Goal: Information Seeking & Learning: Compare options

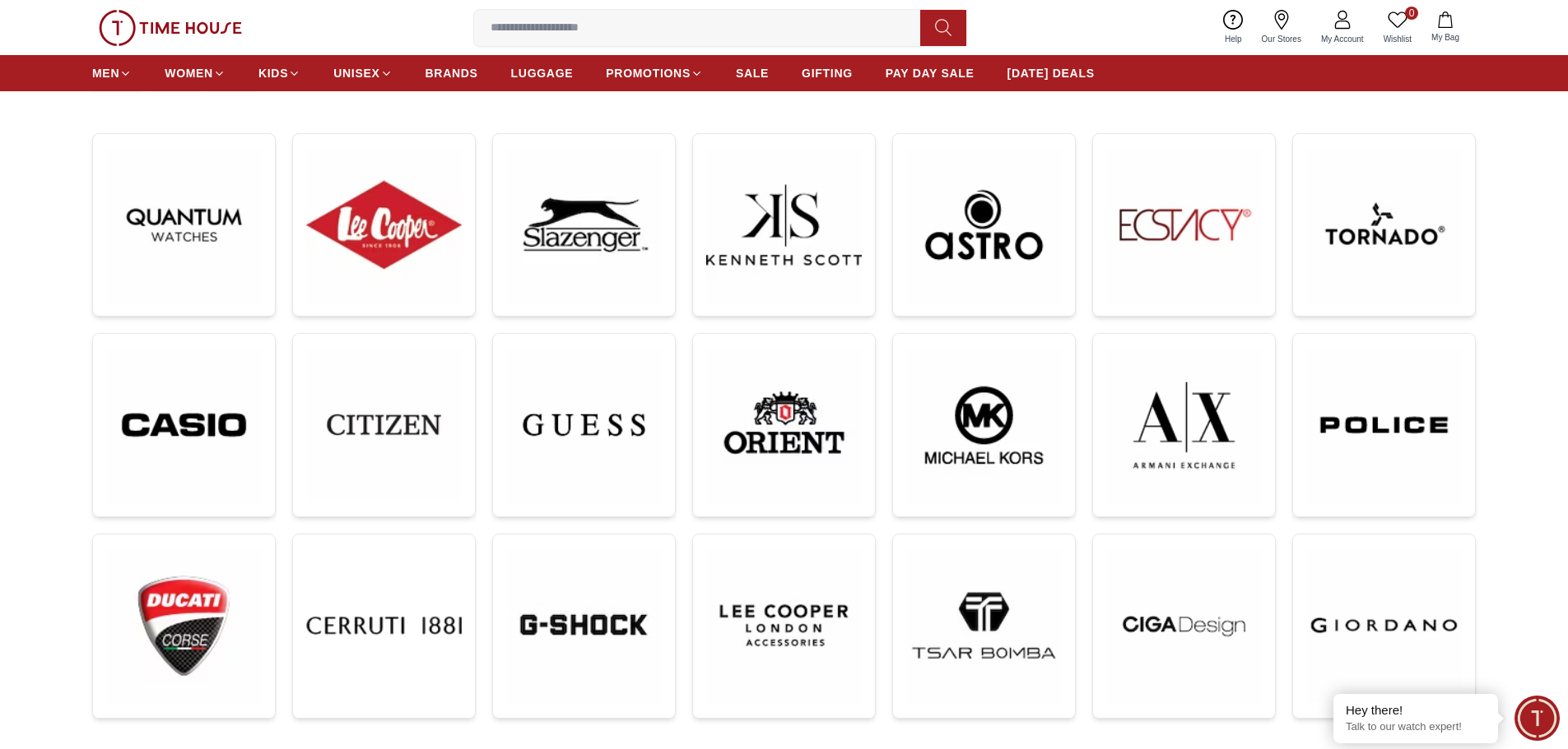
scroll to position [82, 0]
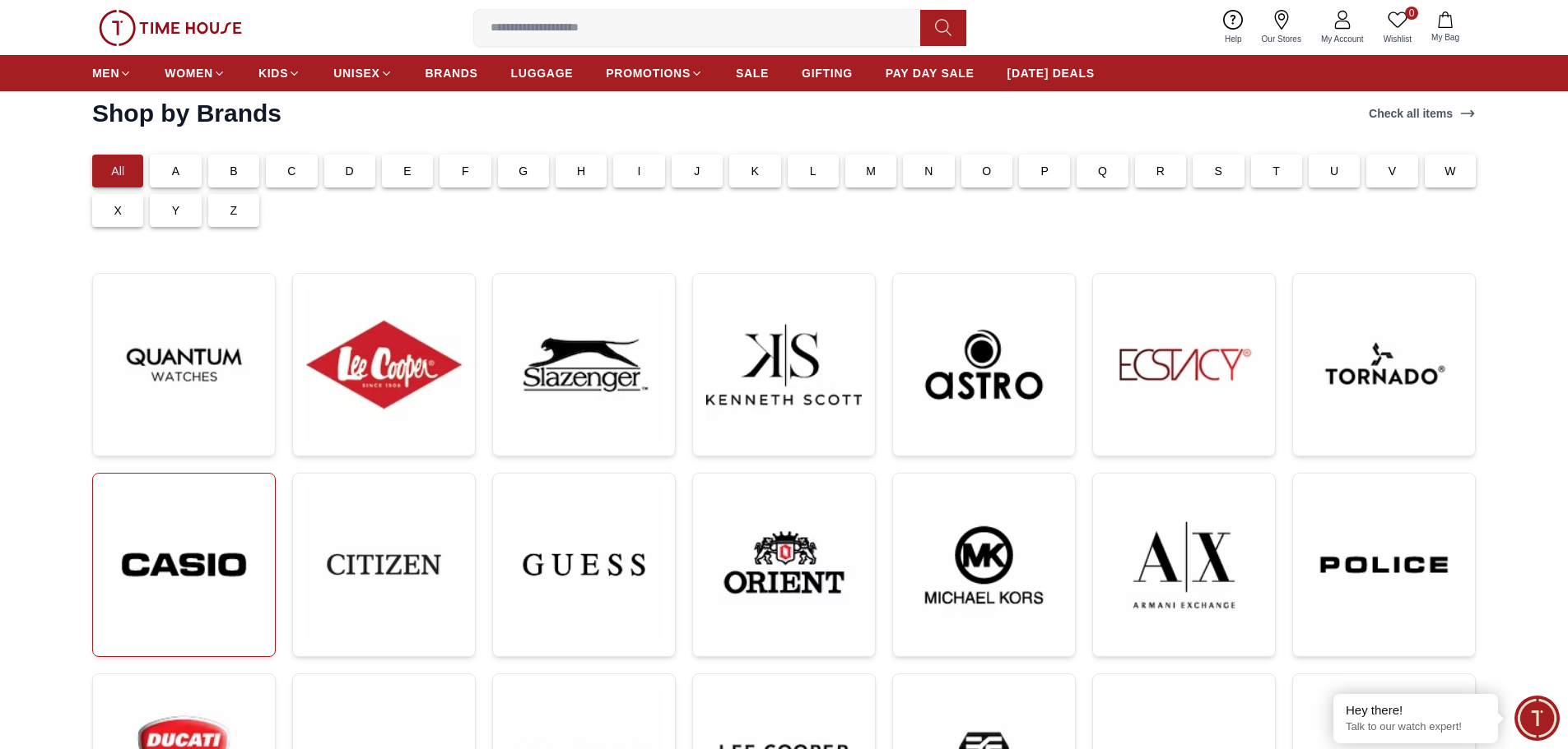
click at [168, 569] on img at bounding box center [184, 565] width 156 height 157
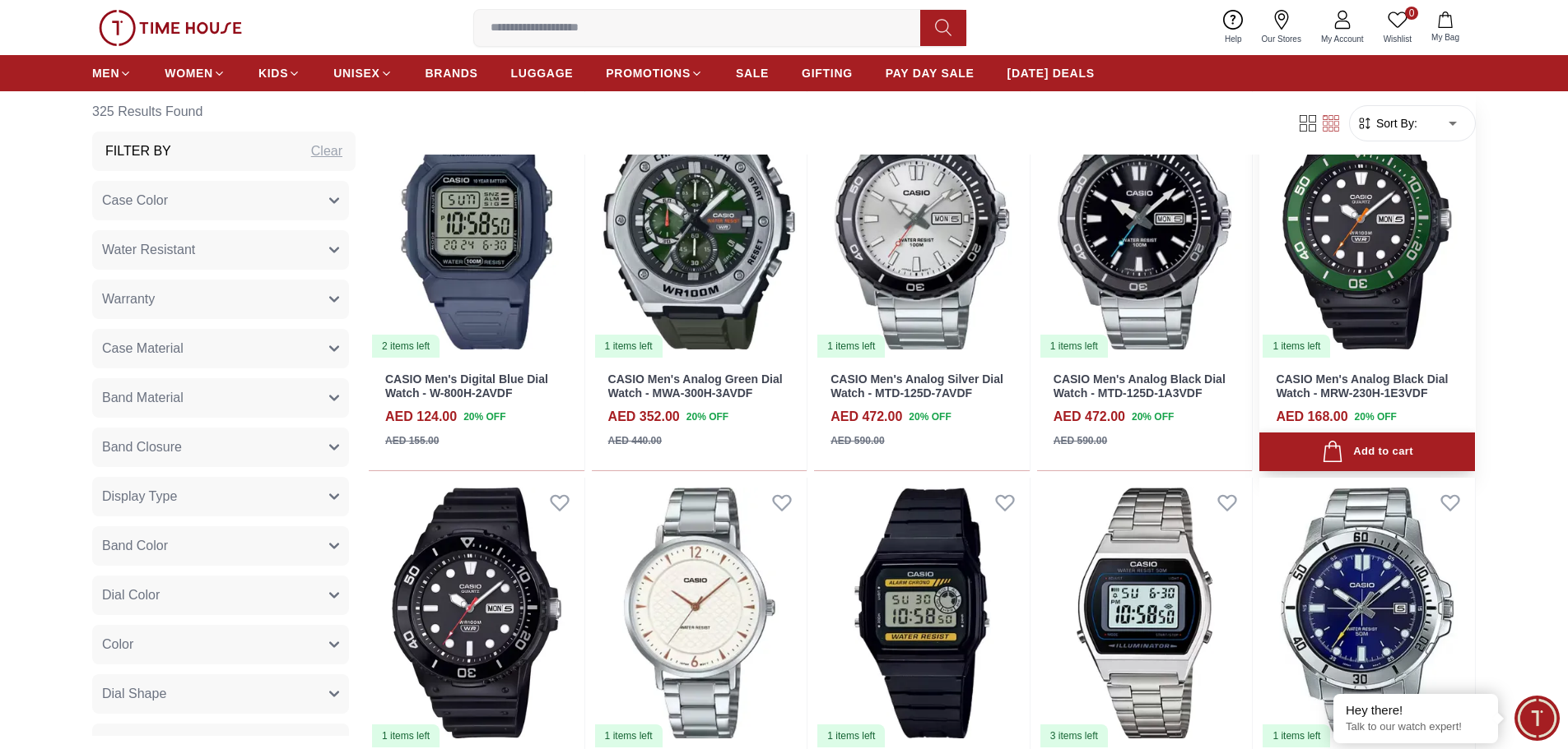
scroll to position [1892, 0]
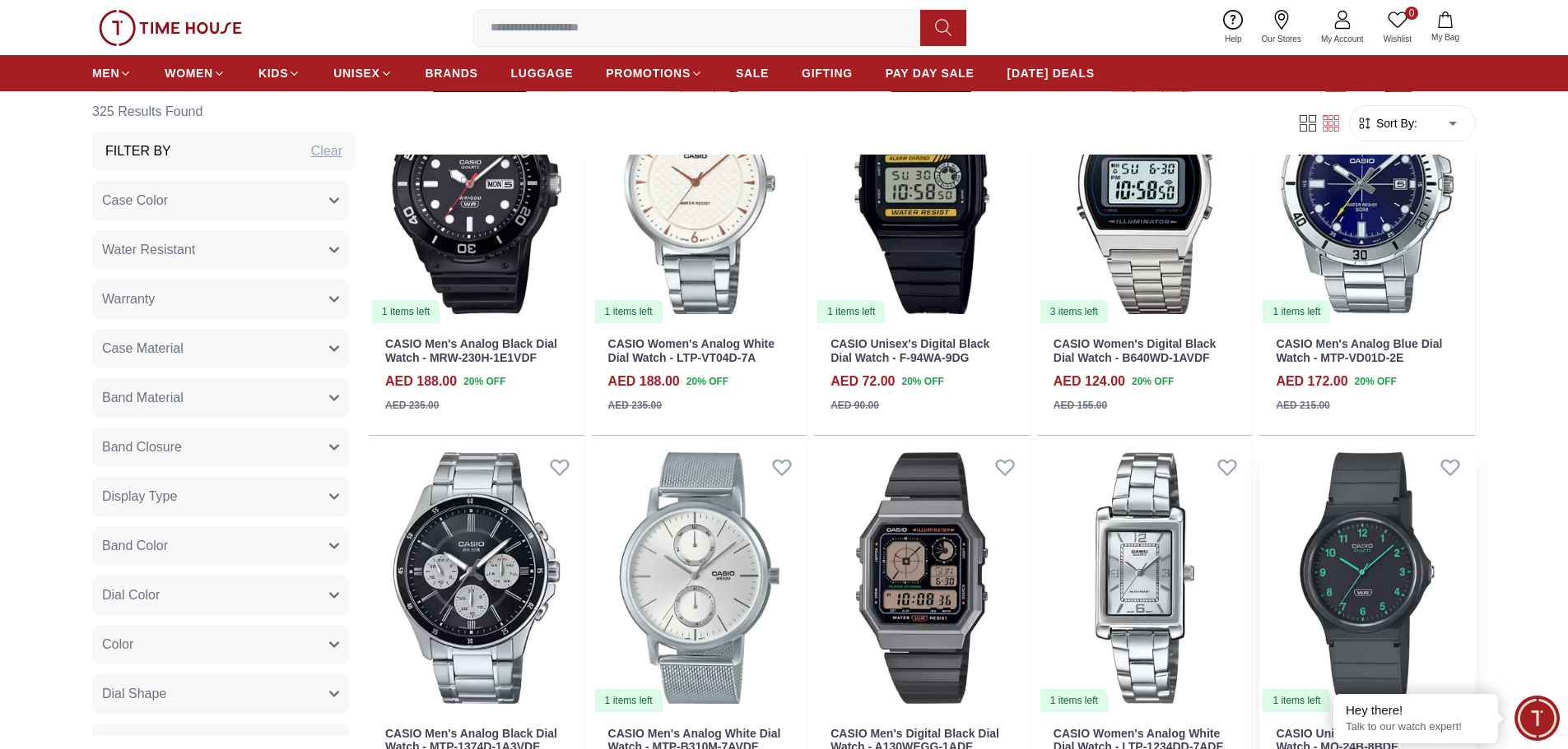
scroll to position [2303, 0]
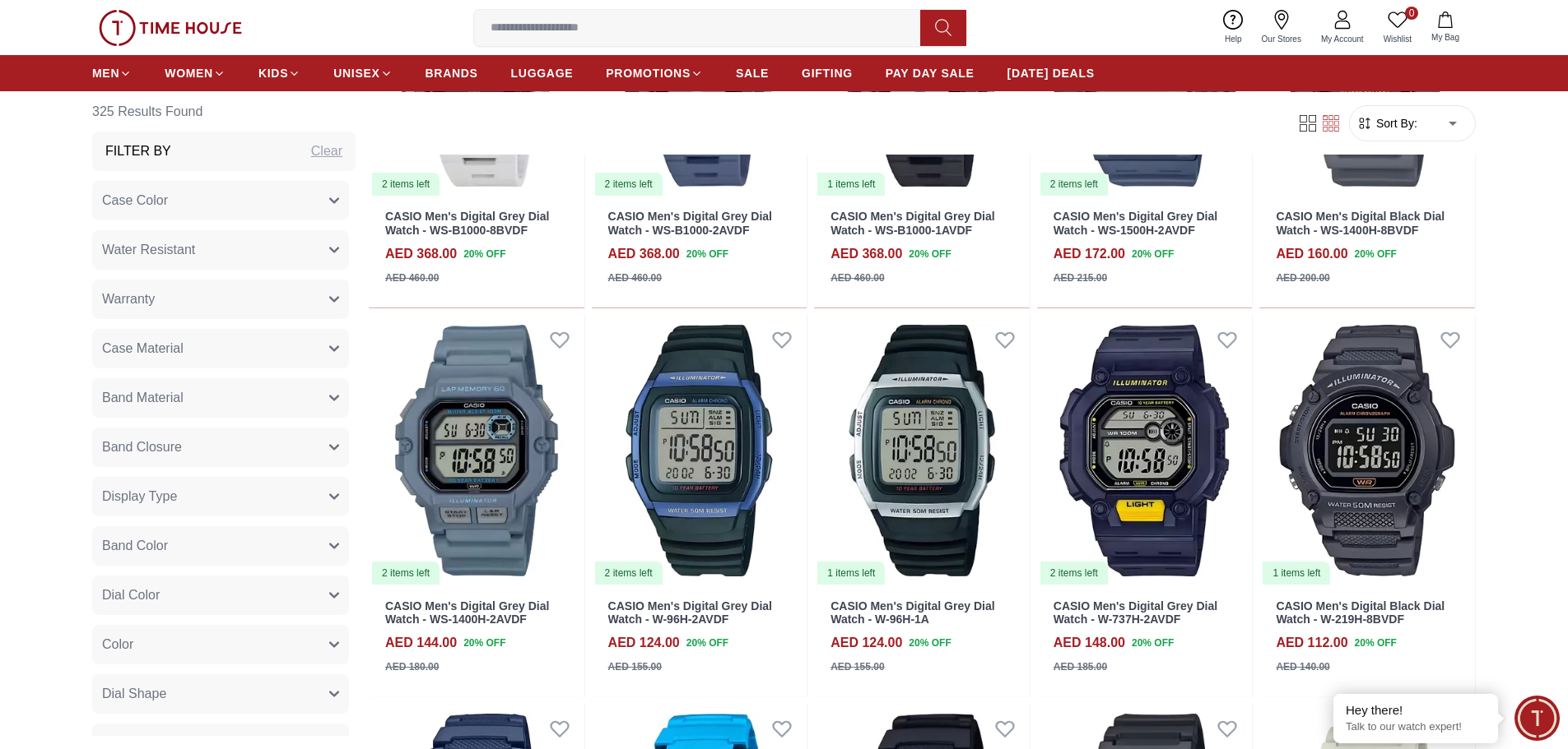
scroll to position [4359, 0]
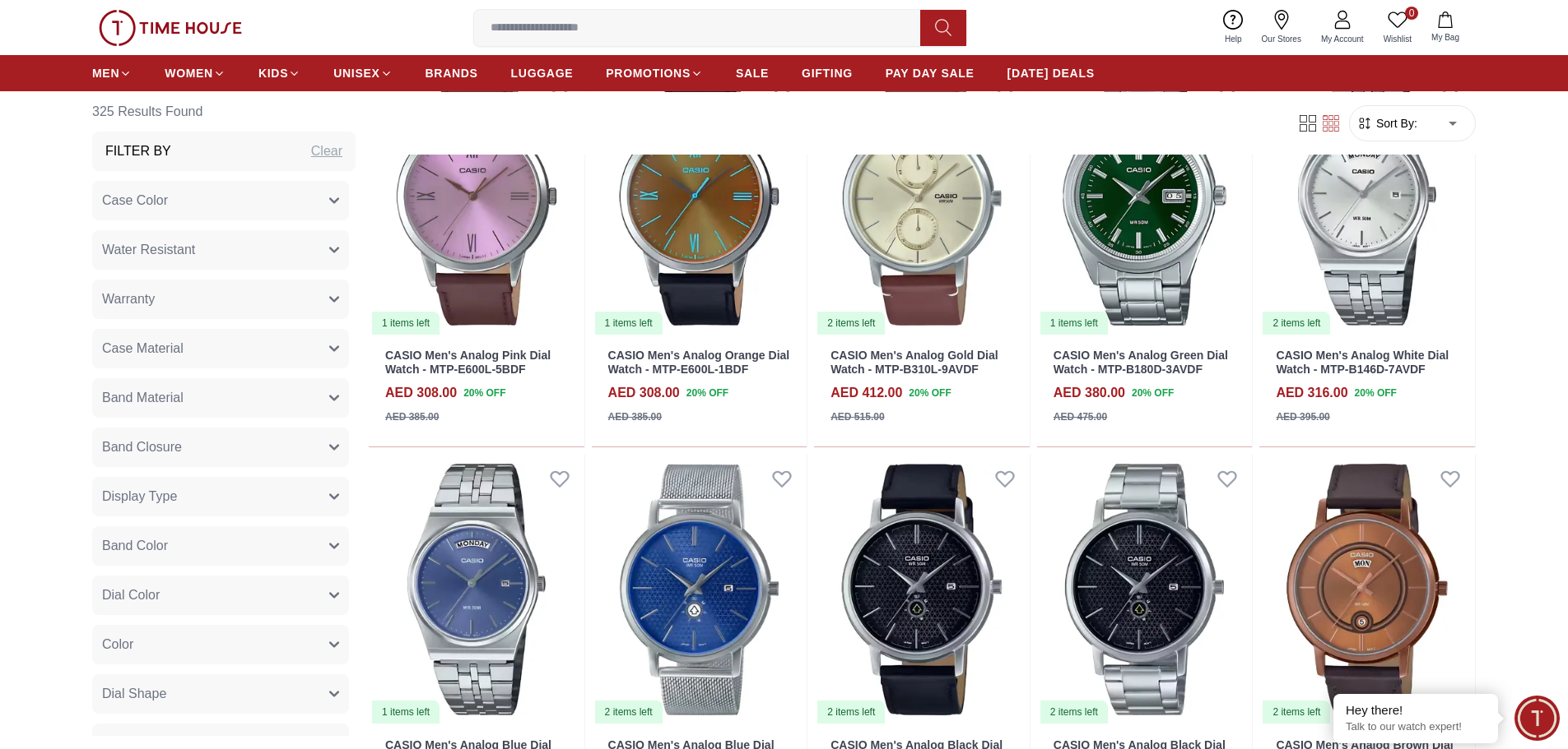
scroll to position [7156, 0]
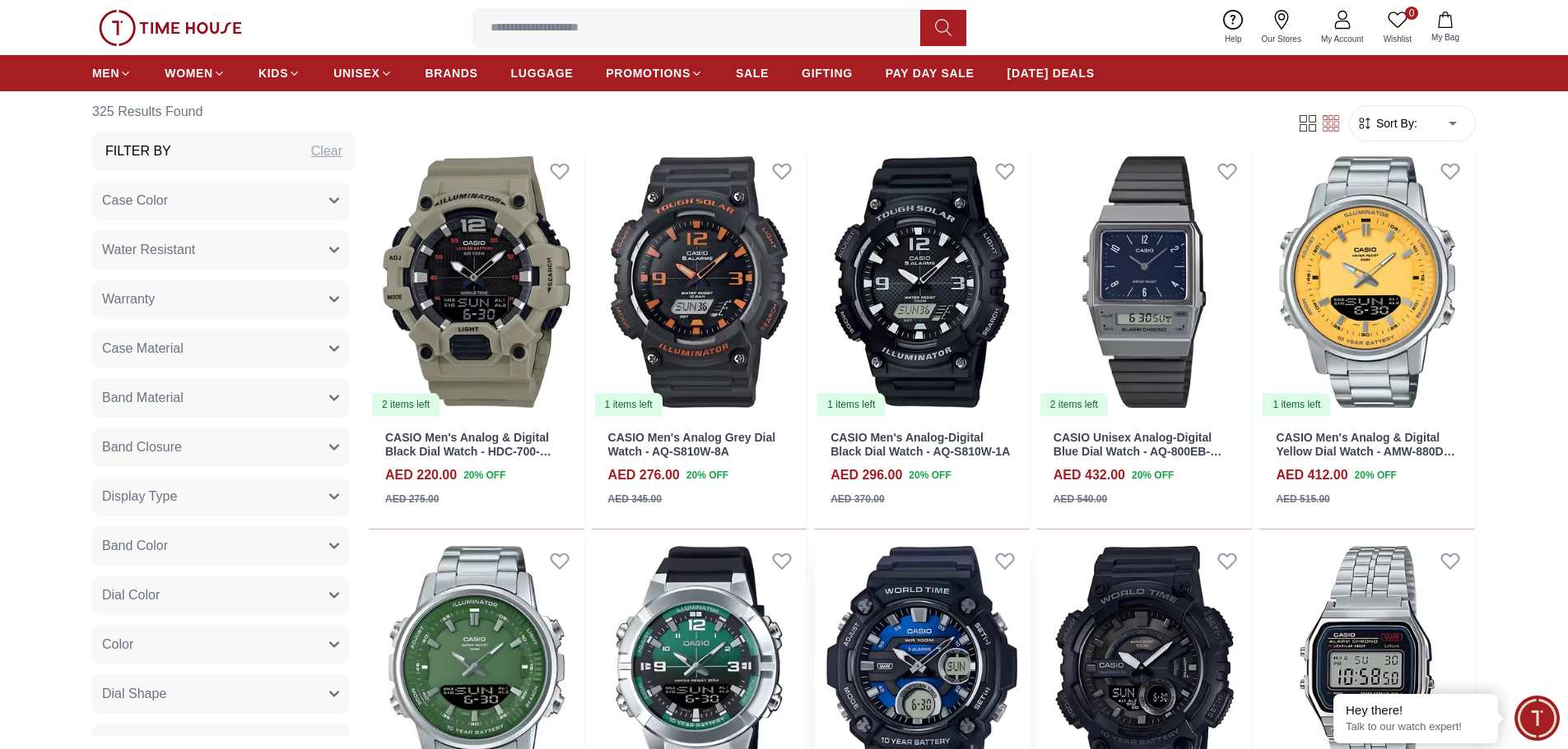
scroll to position [10420, 0]
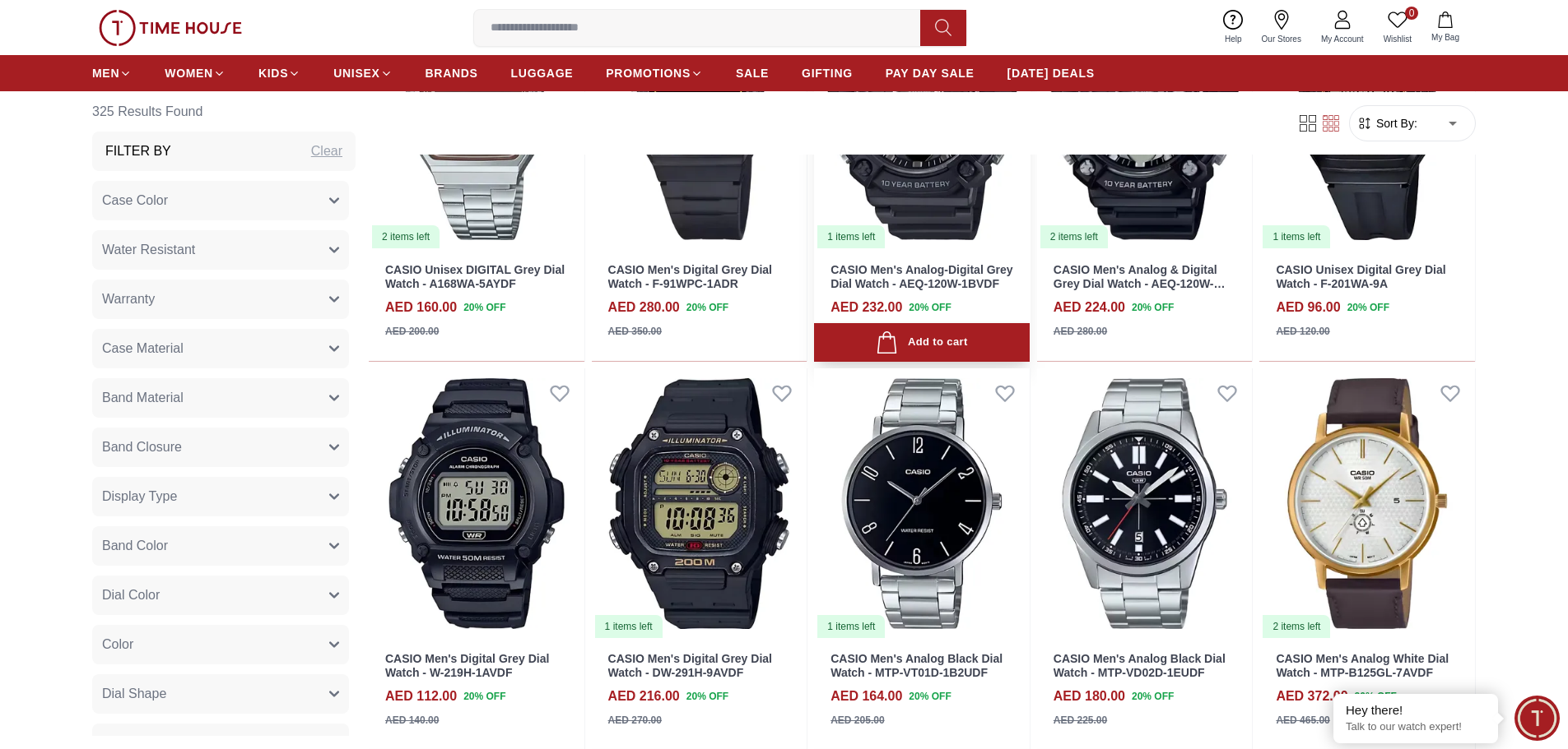
scroll to position [14270, 0]
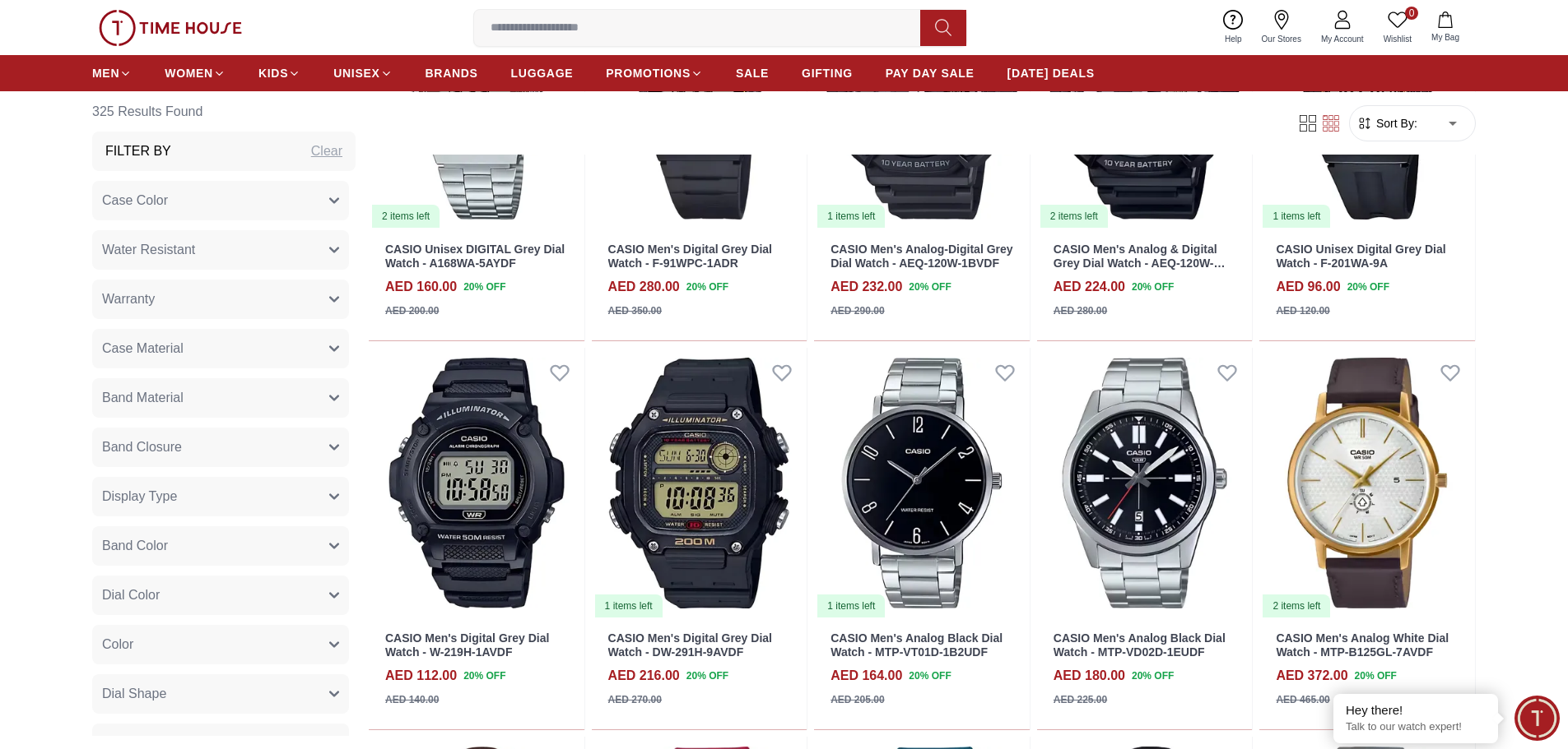
scroll to position [13135, 0]
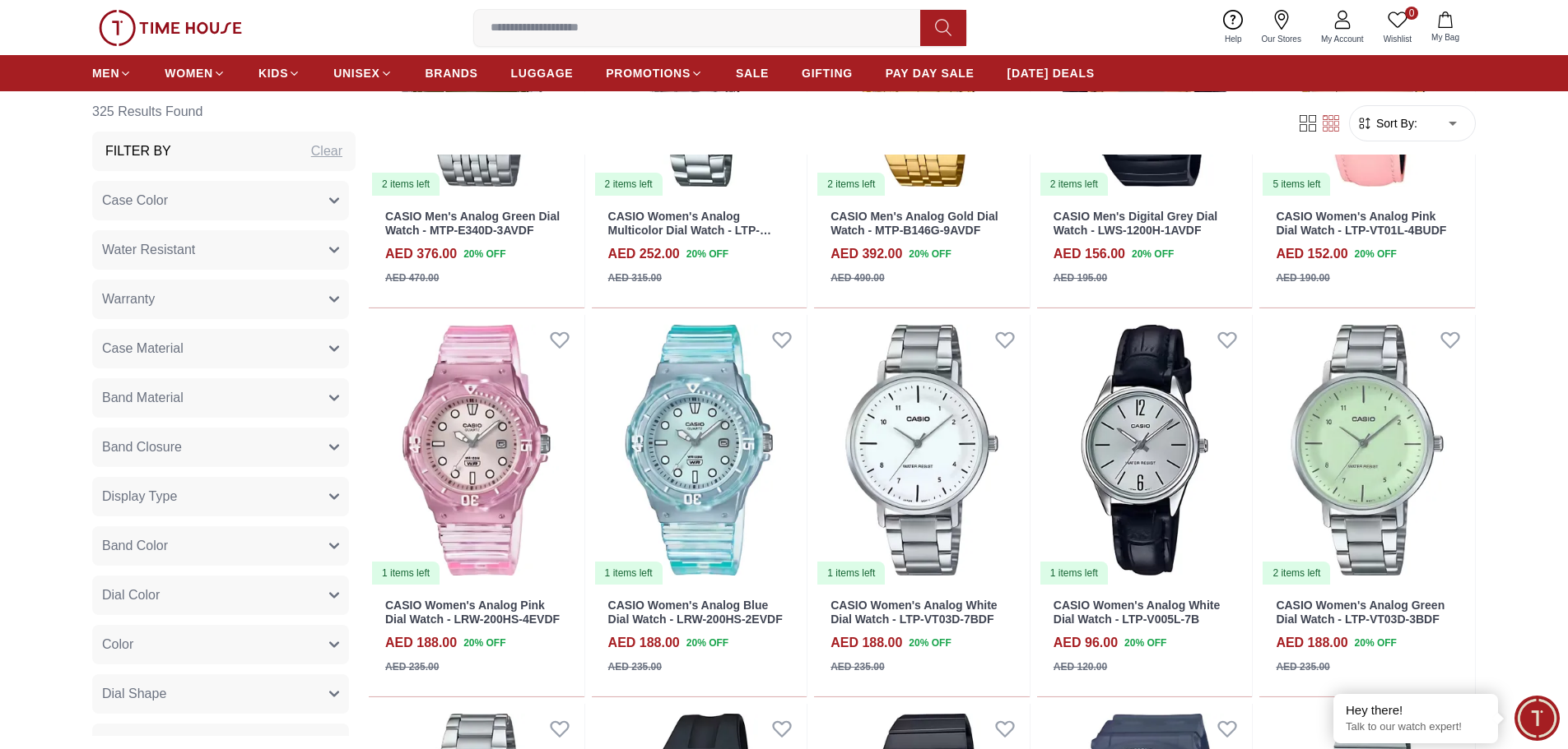
scroll to position [11490, 0]
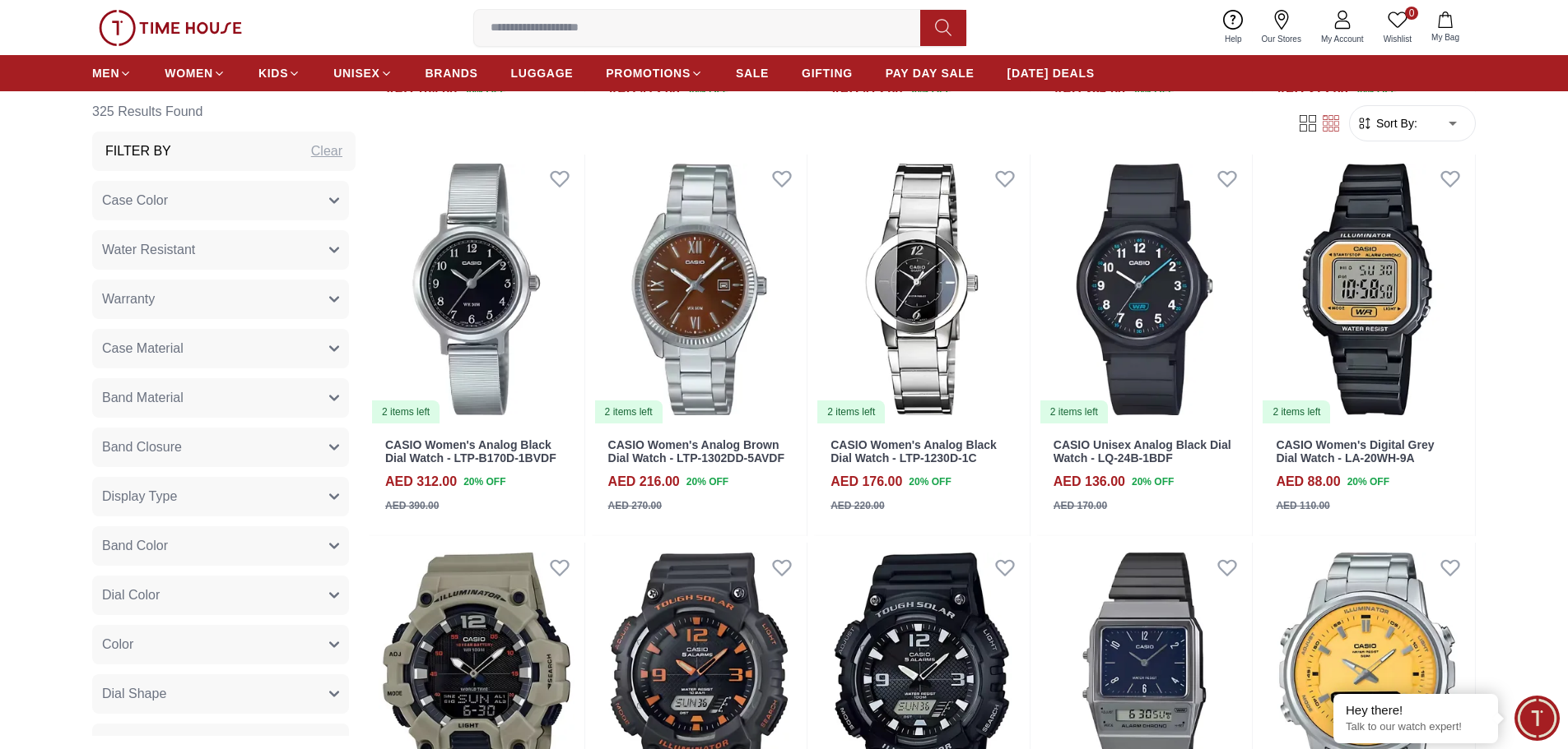
scroll to position [9762, 0]
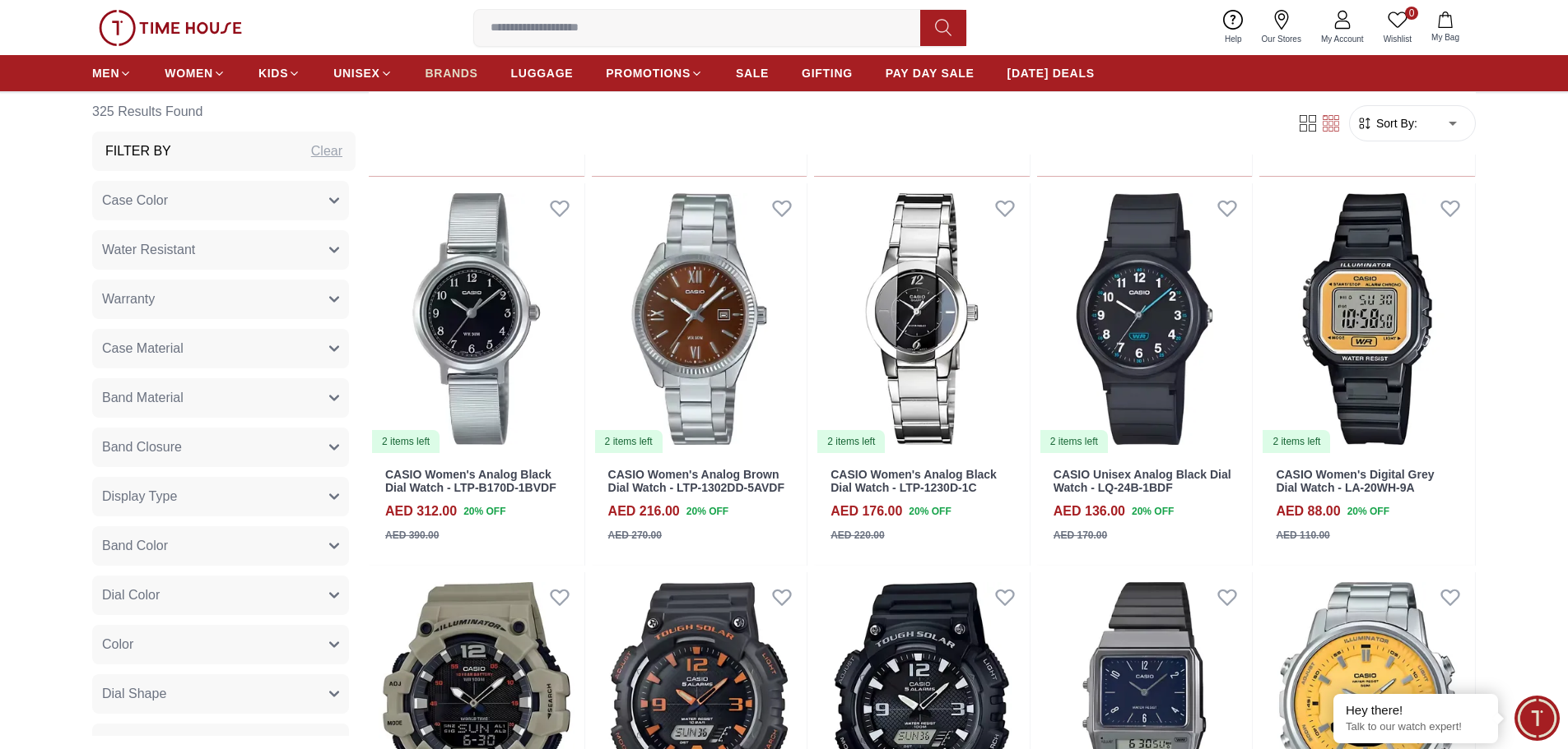
click at [454, 69] on span "BRANDS" at bounding box center [452, 73] width 53 height 16
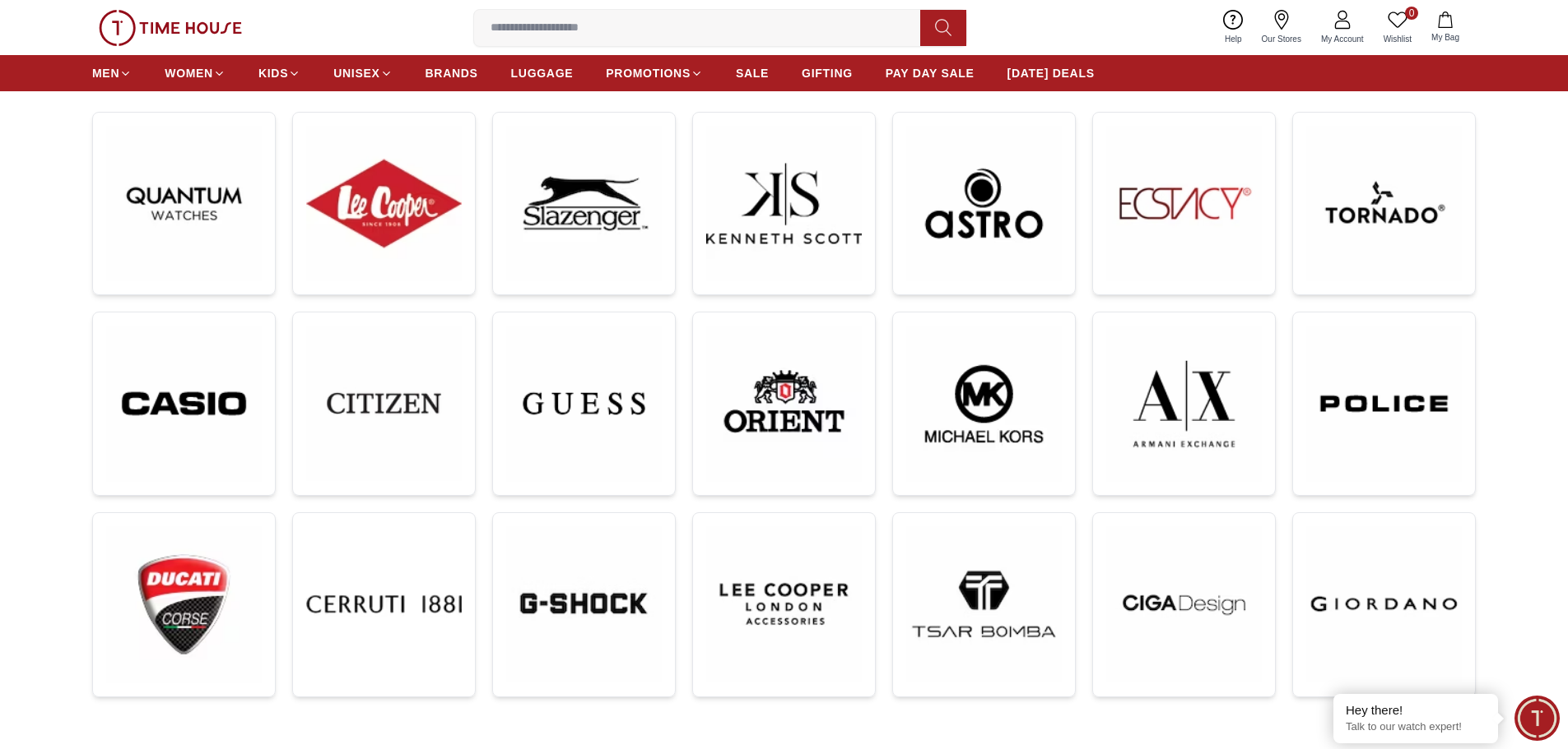
scroll to position [247, 0]
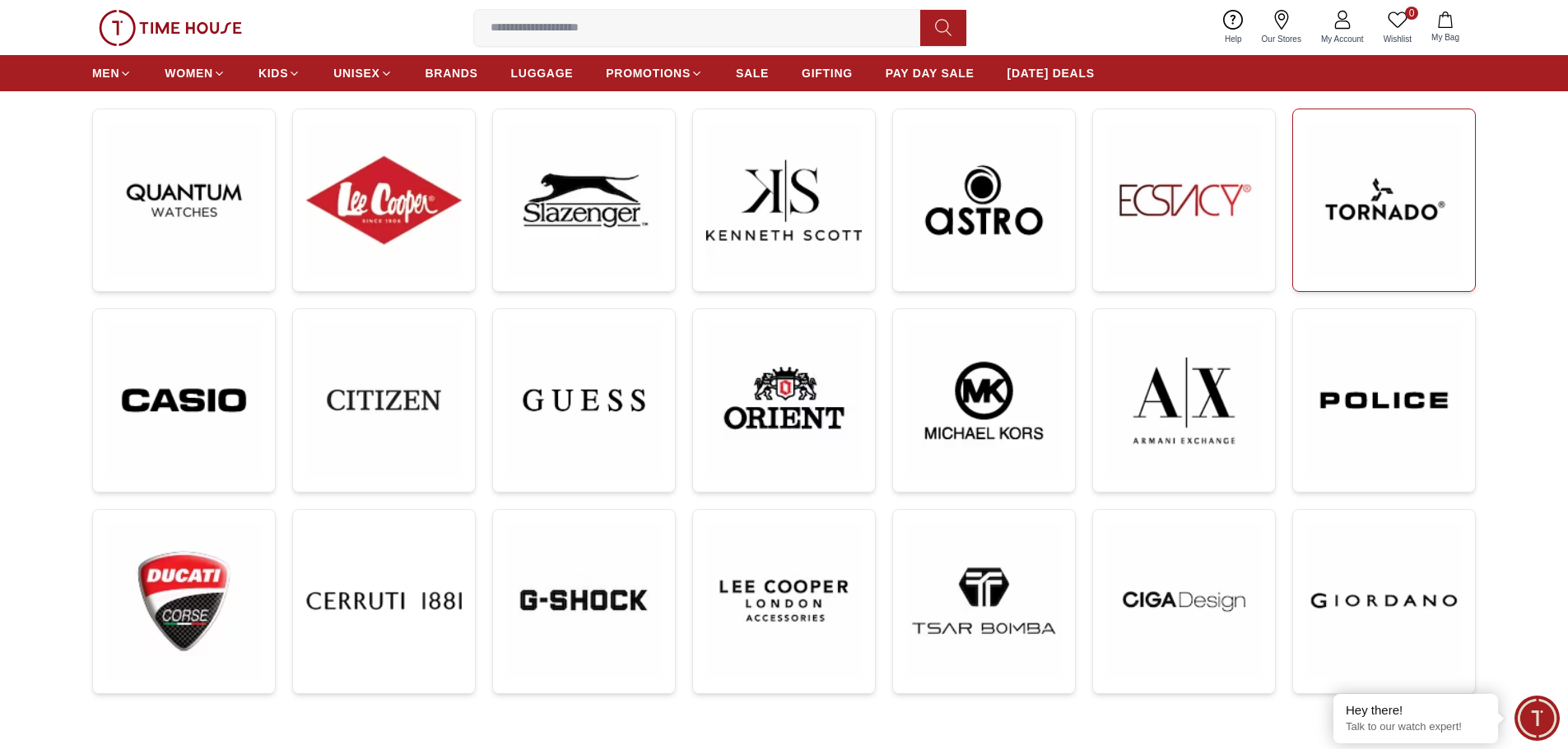
click at [1349, 218] on img at bounding box center [1383, 200] width 156 height 156
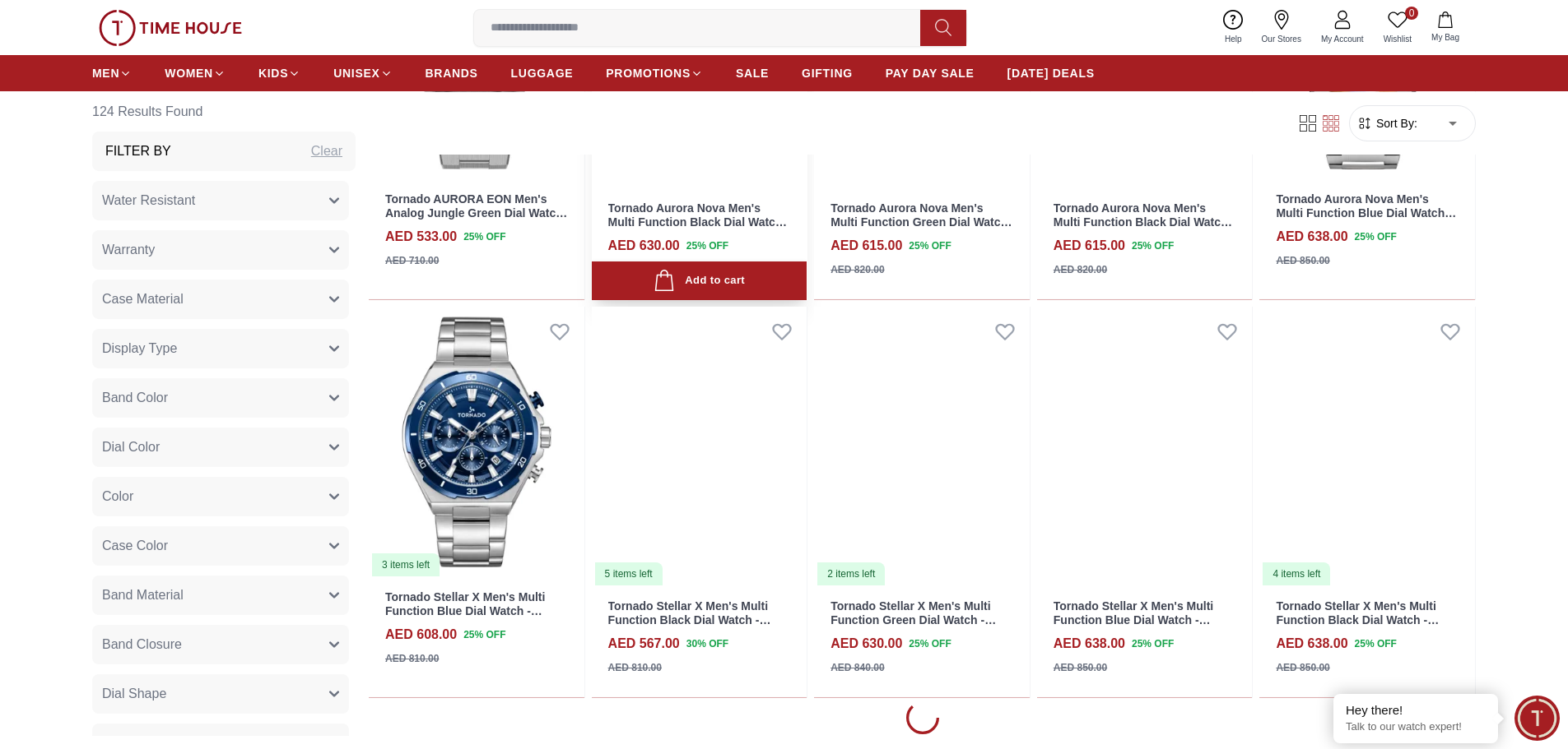
scroll to position [1892, 0]
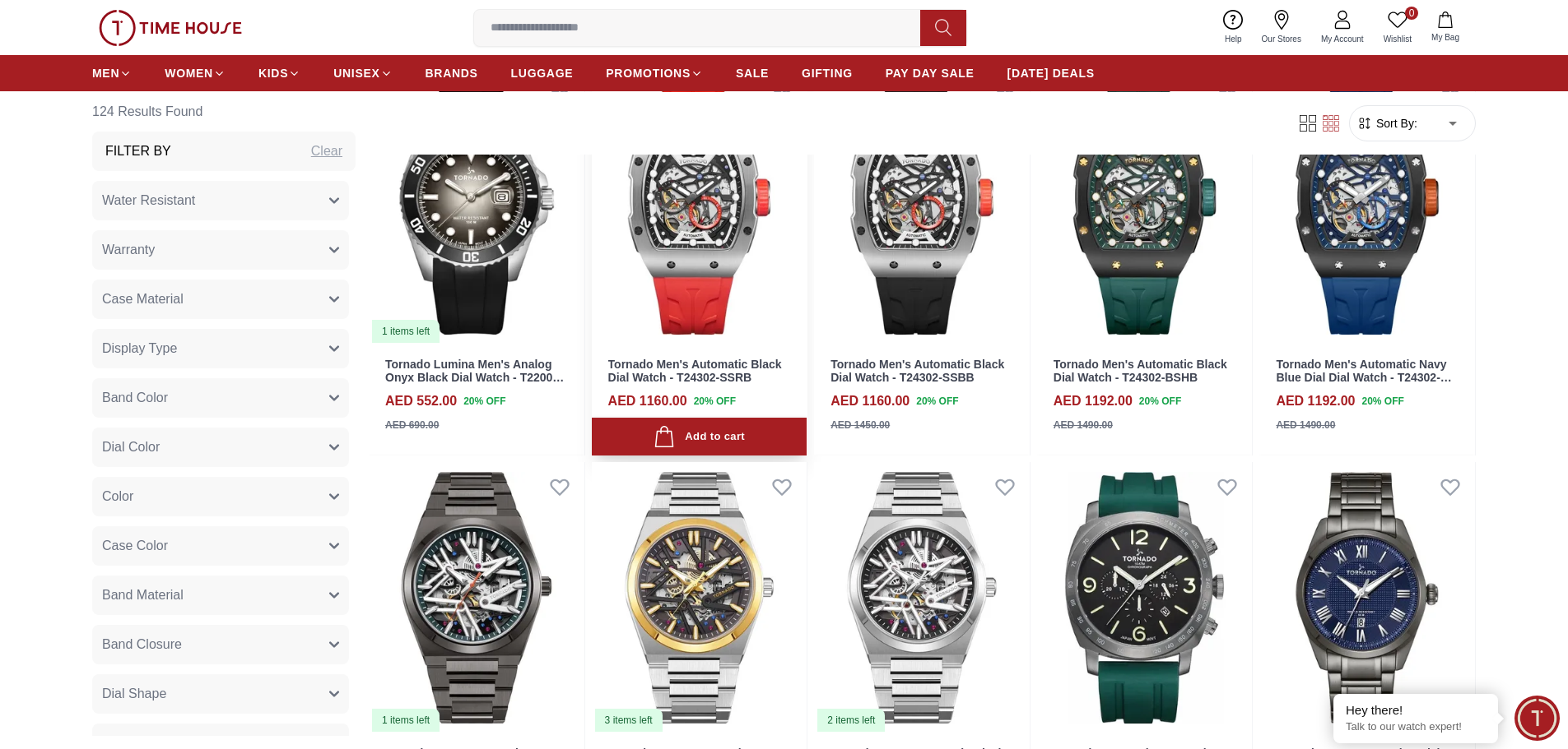
scroll to position [2797, 0]
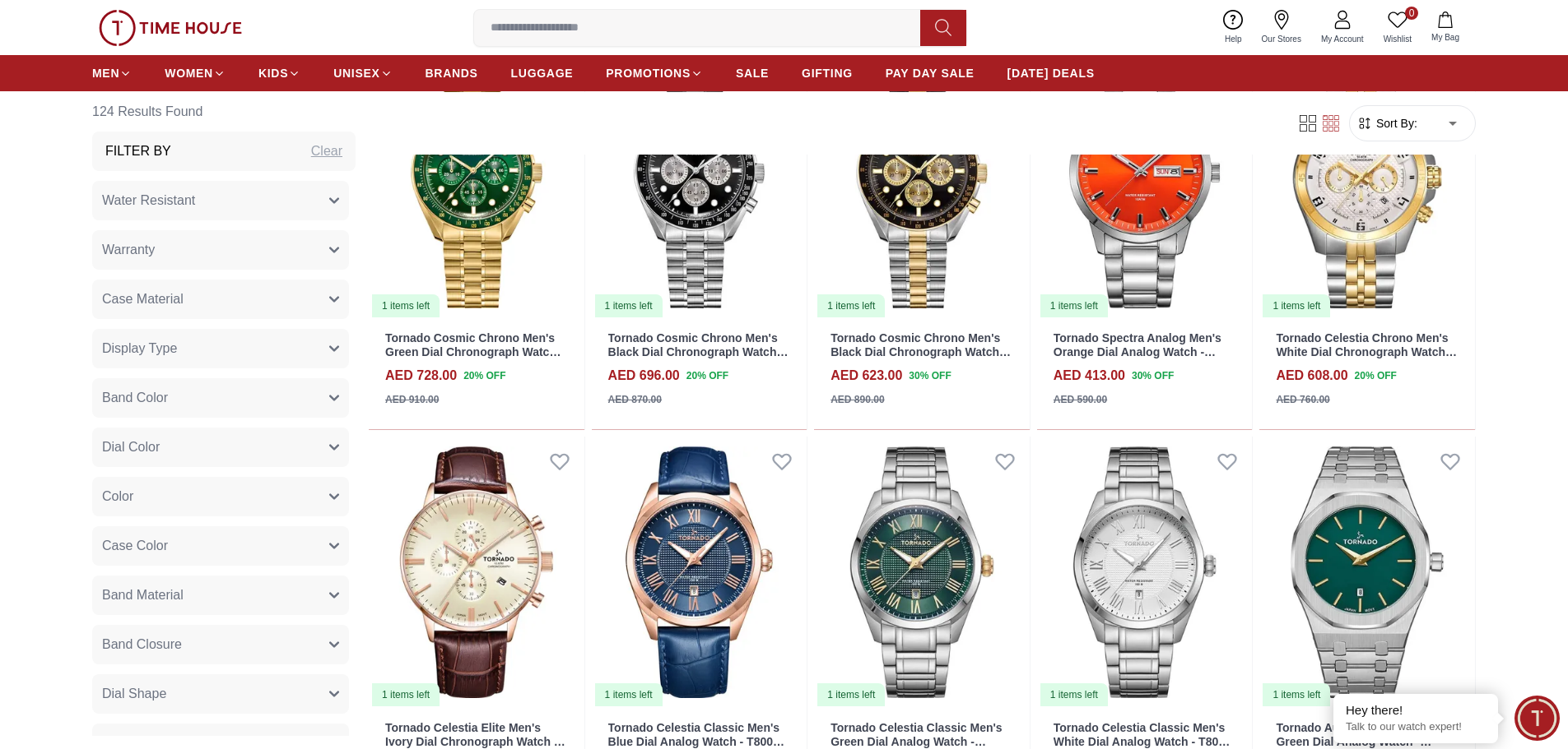
scroll to position [5265, 0]
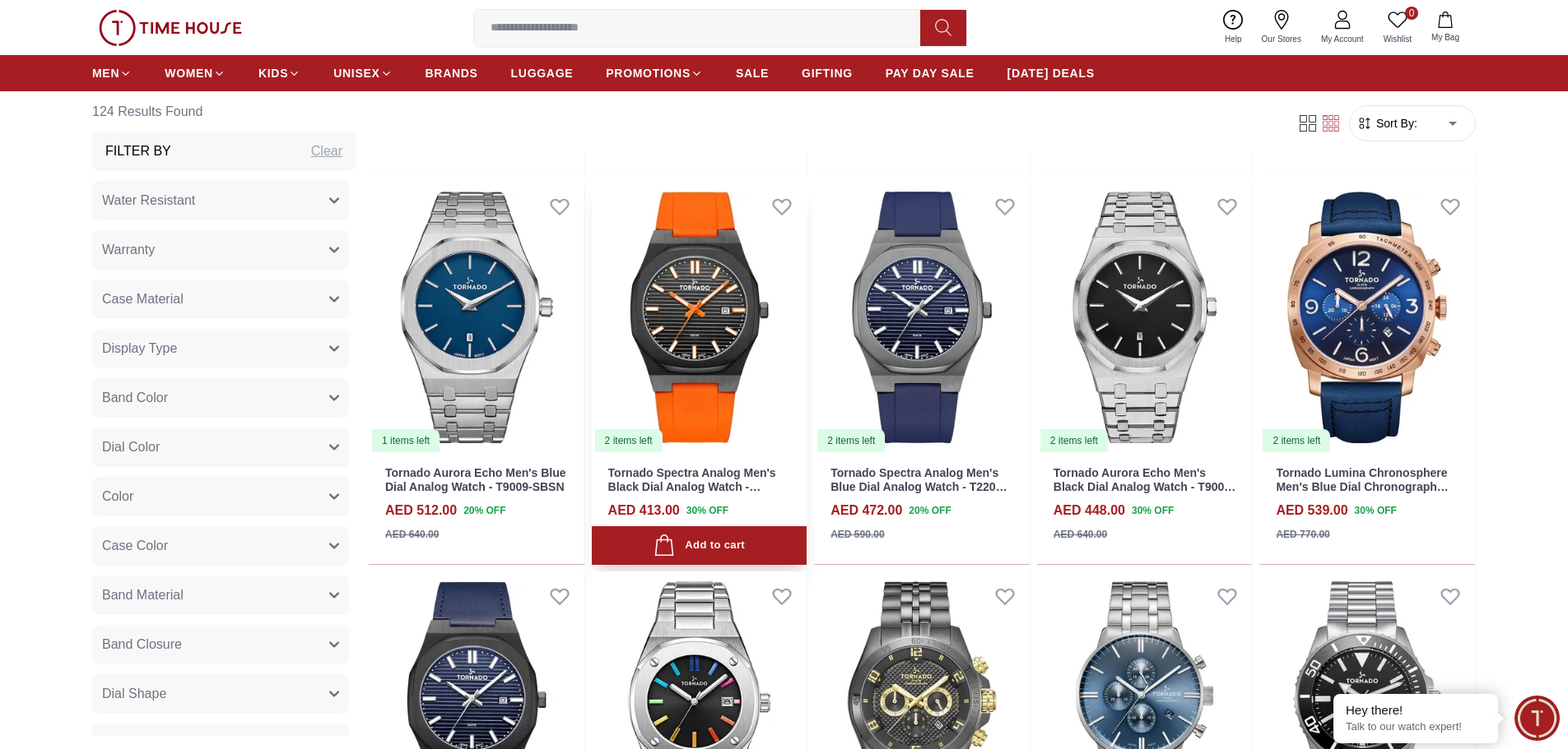
scroll to position [5758, 0]
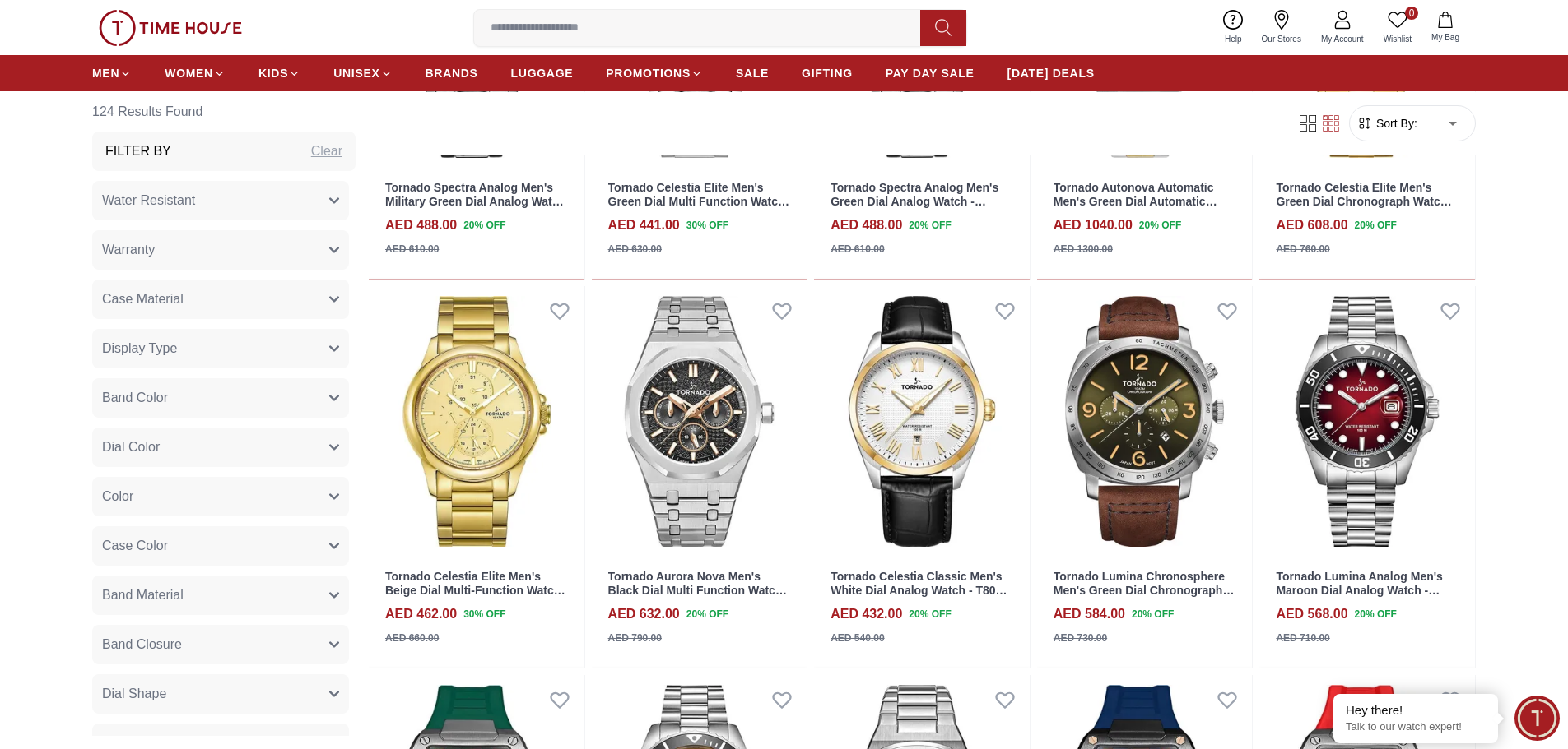
scroll to position [9542, 0]
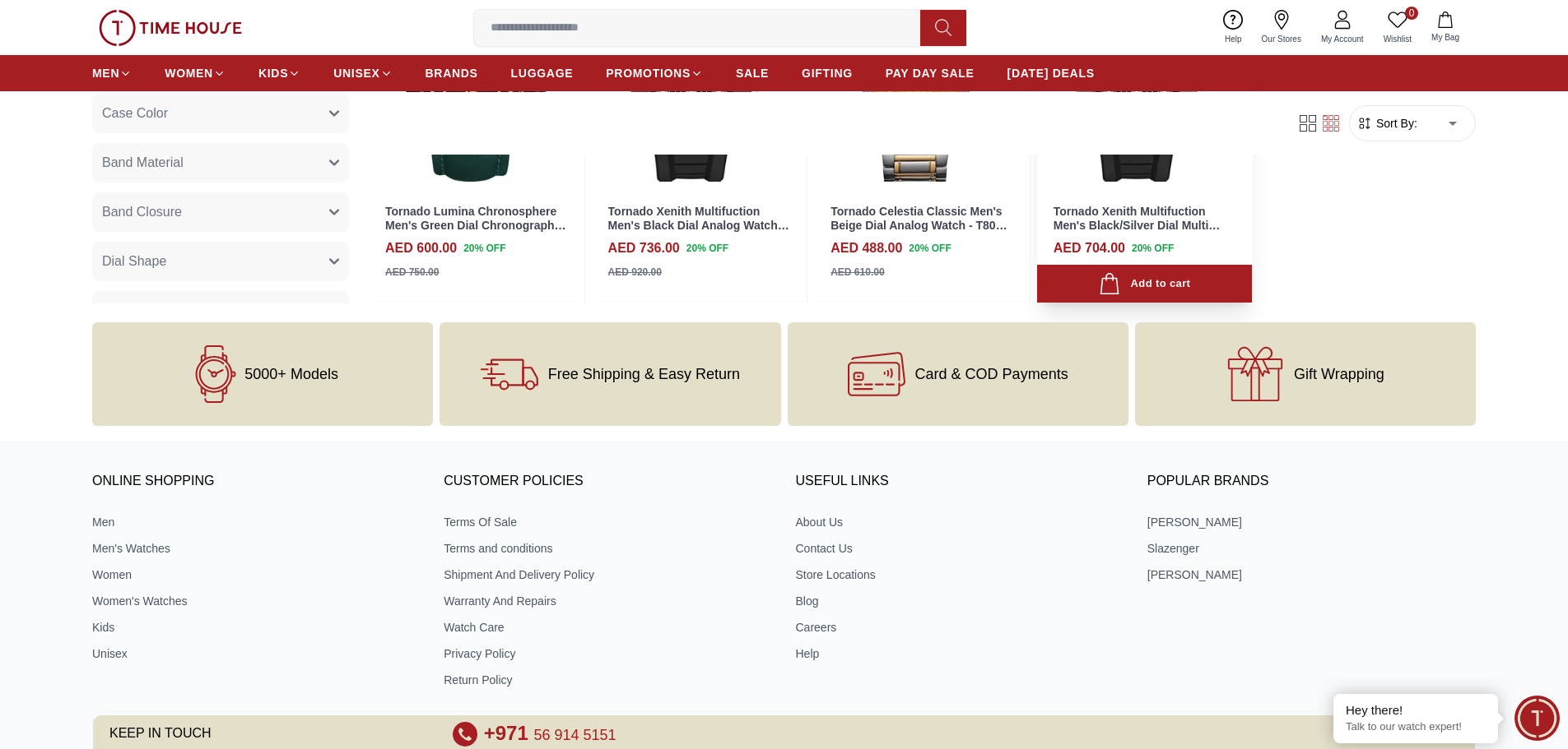
scroll to position [10367, 0]
